Goal: Task Accomplishment & Management: Manage account settings

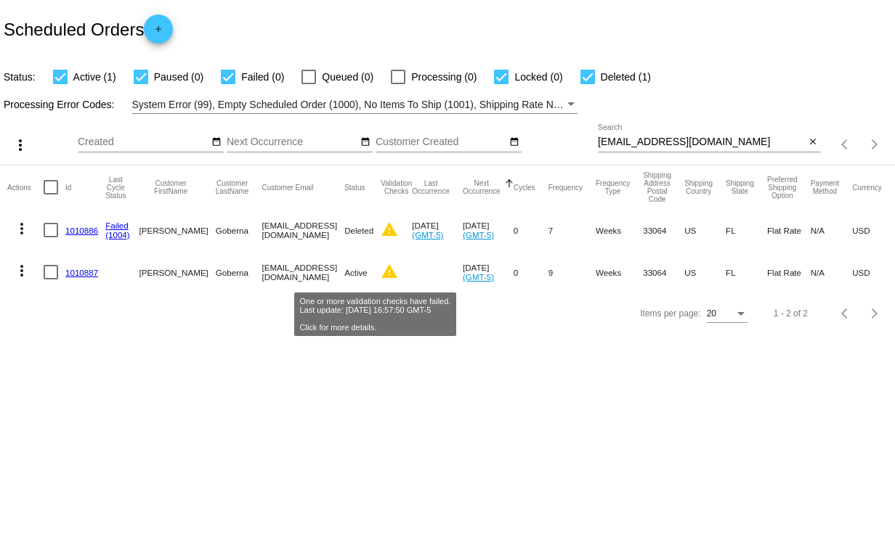
click at [381, 274] on mat-icon "warning" at bounding box center [389, 271] width 17 height 17
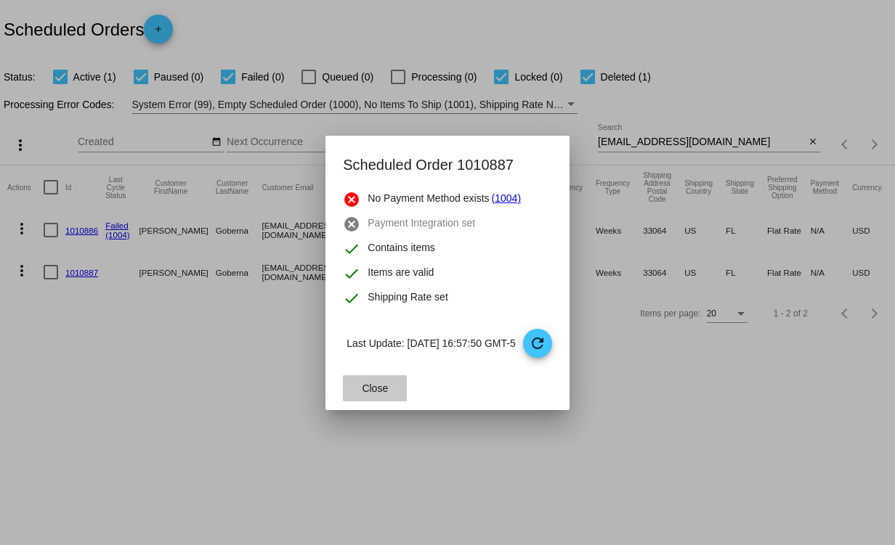
click at [372, 387] on span "Close" at bounding box center [375, 389] width 26 height 12
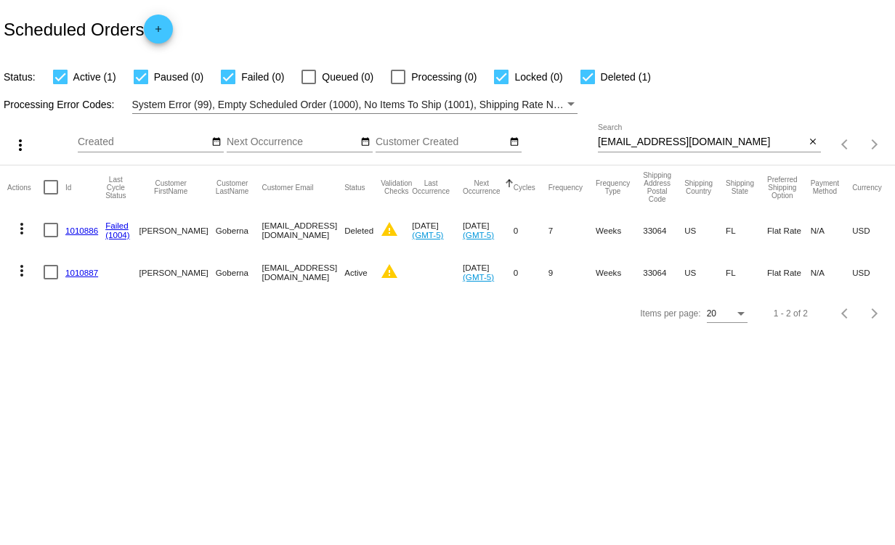
click at [86, 275] on link "1010887" at bounding box center [81, 272] width 33 height 9
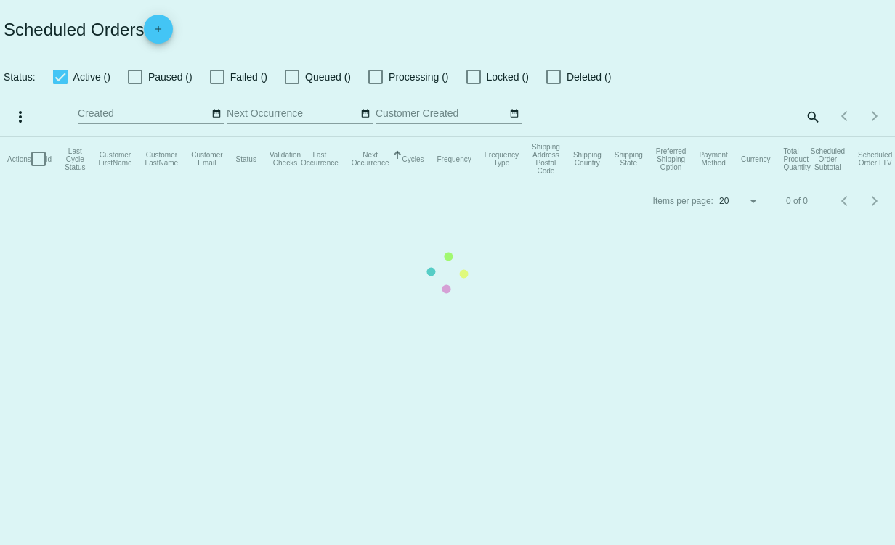
checkbox input "true"
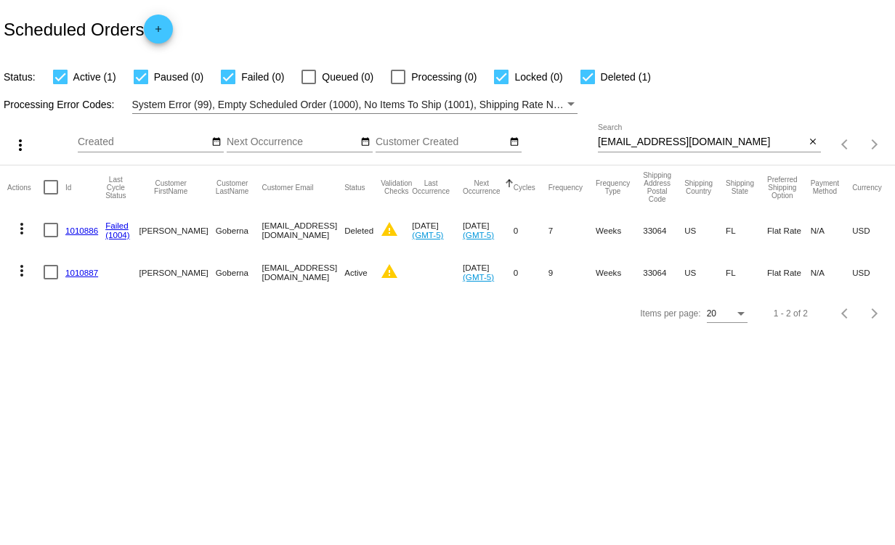
click at [76, 227] on link "1010886" at bounding box center [81, 230] width 33 height 9
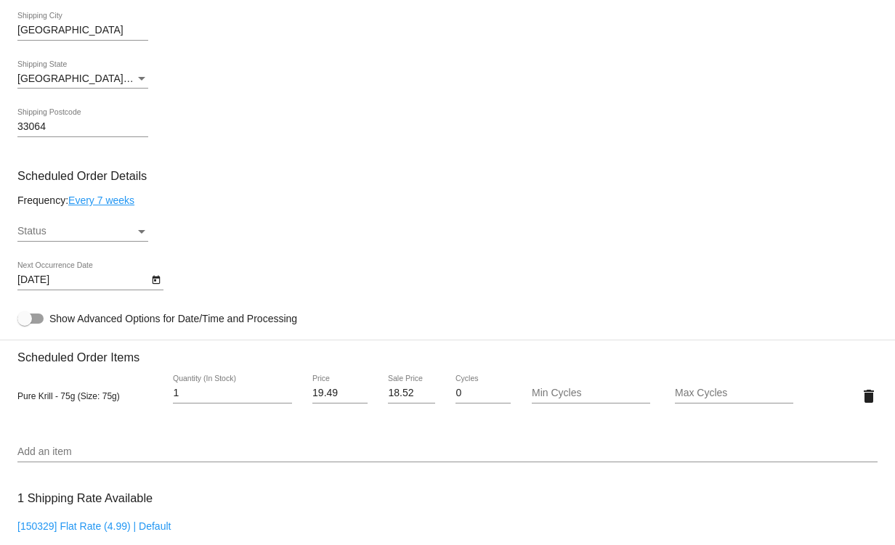
scroll to position [726, 0]
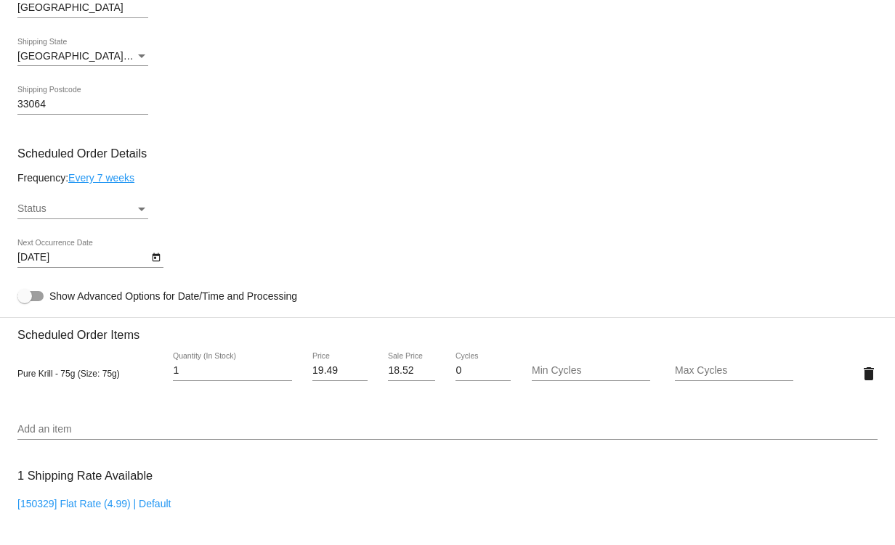
click at [140, 211] on div "Status" at bounding box center [141, 210] width 7 height 4
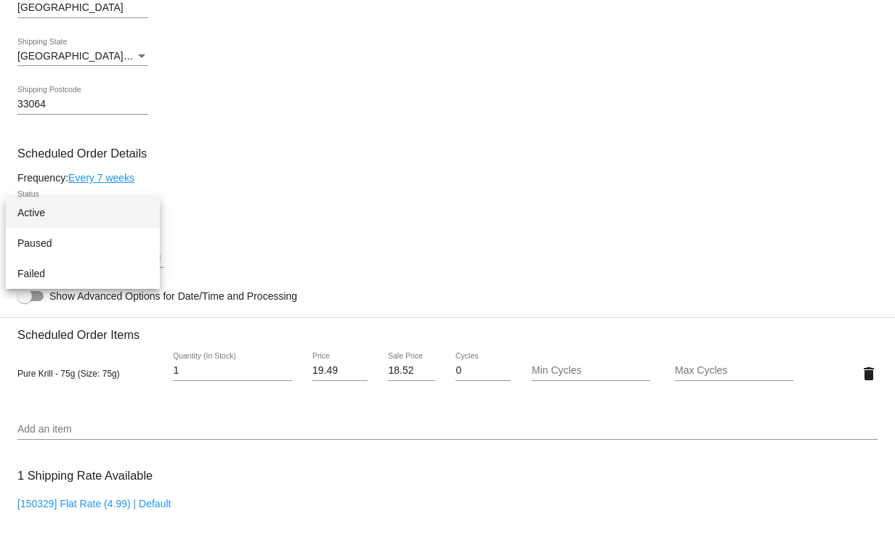
click at [530, 193] on div at bounding box center [447, 272] width 895 height 545
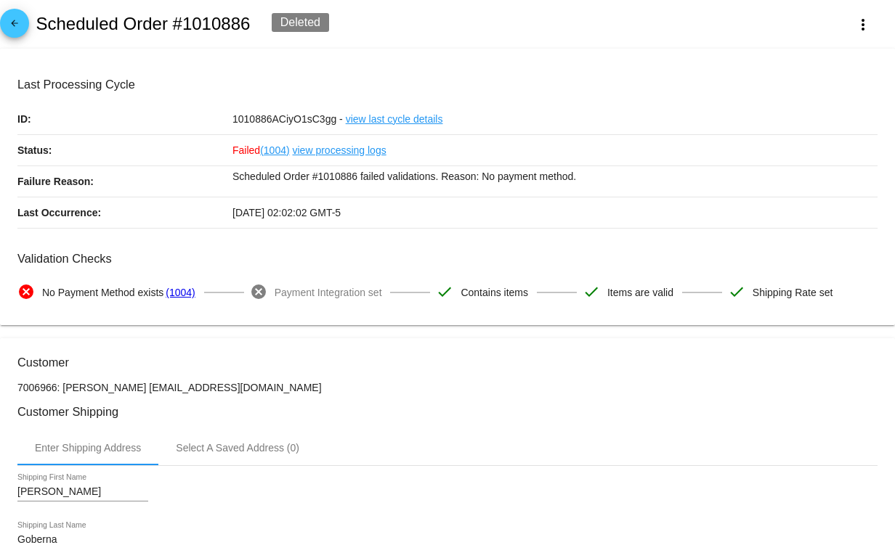
scroll to position [0, 0]
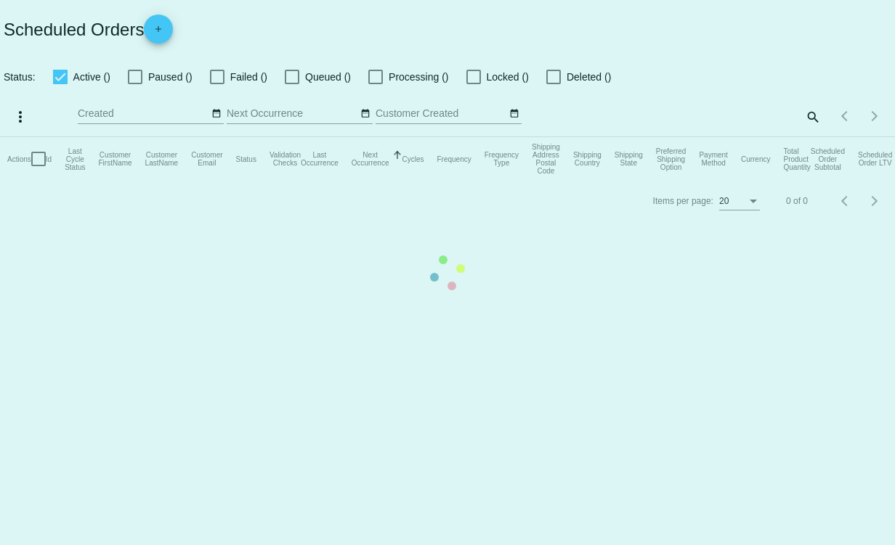
checkbox input "true"
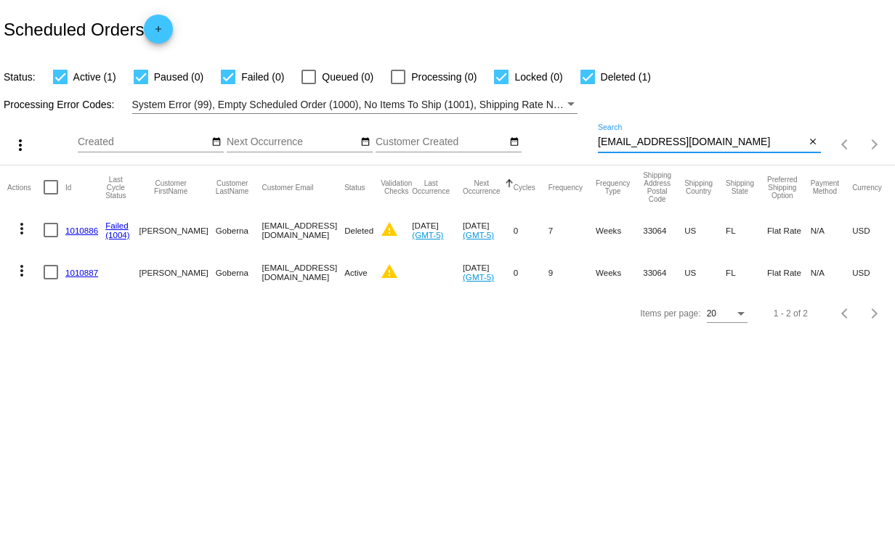
drag, startPoint x: 724, startPoint y: 142, endPoint x: 595, endPoint y: 147, distance: 128.6
click at [595, 147] on div "more_vert Oct Jan Feb Mar [DATE]" at bounding box center [447, 140] width 895 height 52
drag, startPoint x: 590, startPoint y: 478, endPoint x: 582, endPoint y: 469, distance: 11.8
click at [590, 479] on body "Scheduled Orders add Status: Active (1) Paused (0) Failed (0) Queued (0) Proces…" at bounding box center [447, 272] width 895 height 545
click at [86, 273] on link "1010887" at bounding box center [81, 272] width 33 height 9
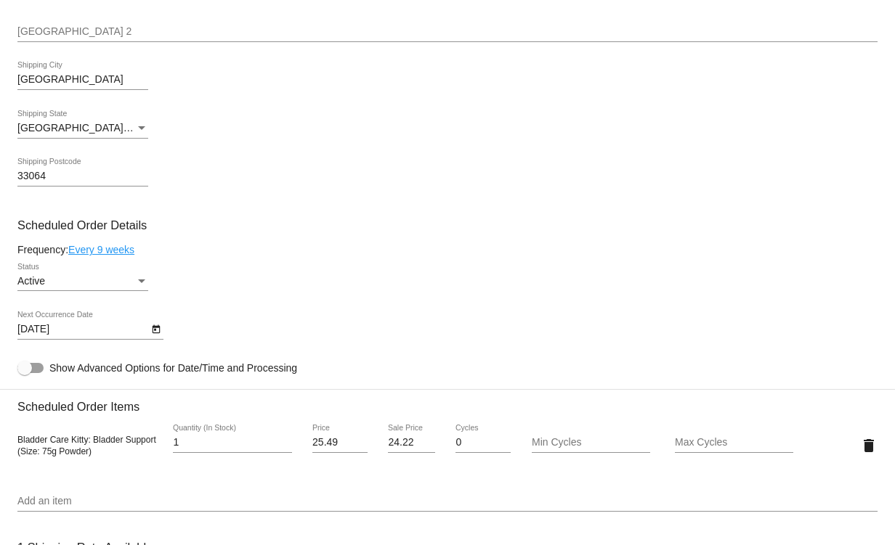
scroll to position [508, 0]
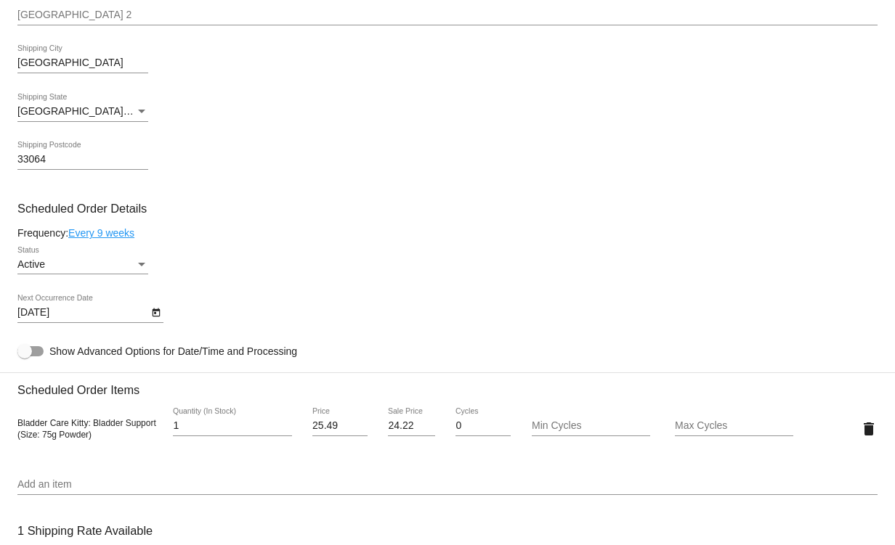
drag, startPoint x: 88, startPoint y: 438, endPoint x: 18, endPoint y: 428, distance: 70.5
click at [18, 428] on span "Bladder Care Kitty: Bladder Support (Size: 75g Powder)" at bounding box center [86, 429] width 139 height 22
copy span "Bladder Care Kitty: Bladder Support (Size: 75g Powder"
